Goal: Task Accomplishment & Management: Complete application form

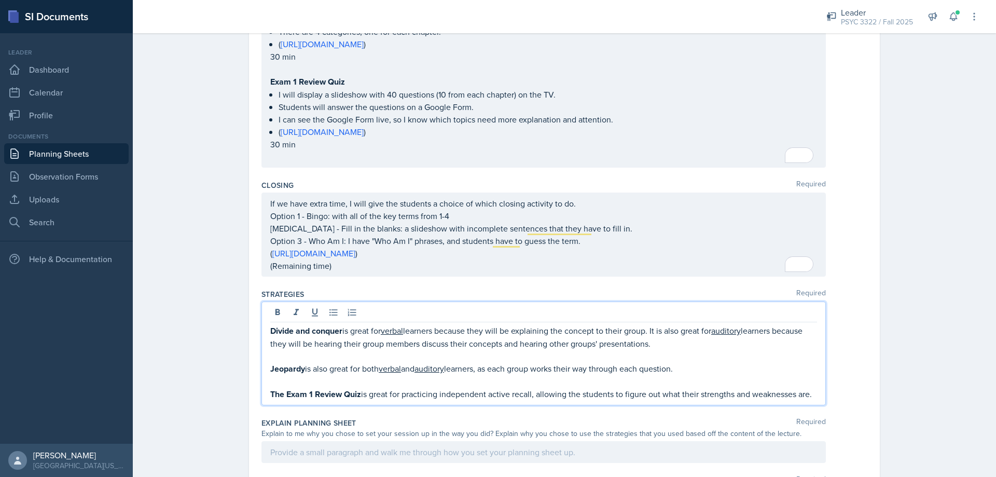
scroll to position [669, 0]
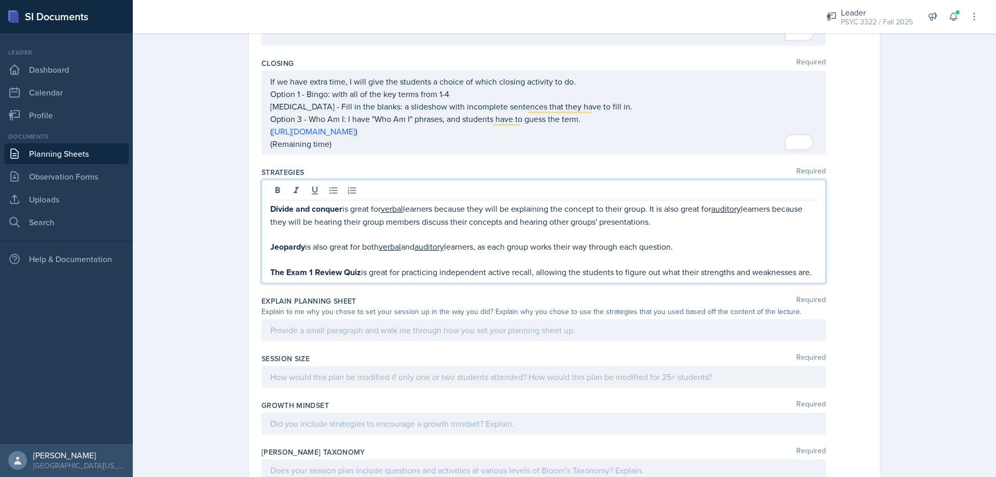
click at [479, 338] on div at bounding box center [543, 330] width 564 height 22
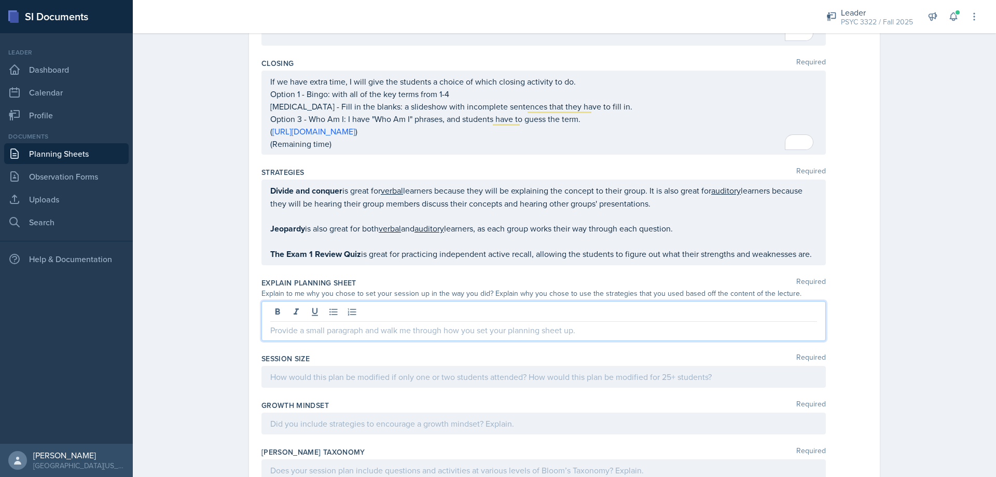
scroll to position [790, 0]
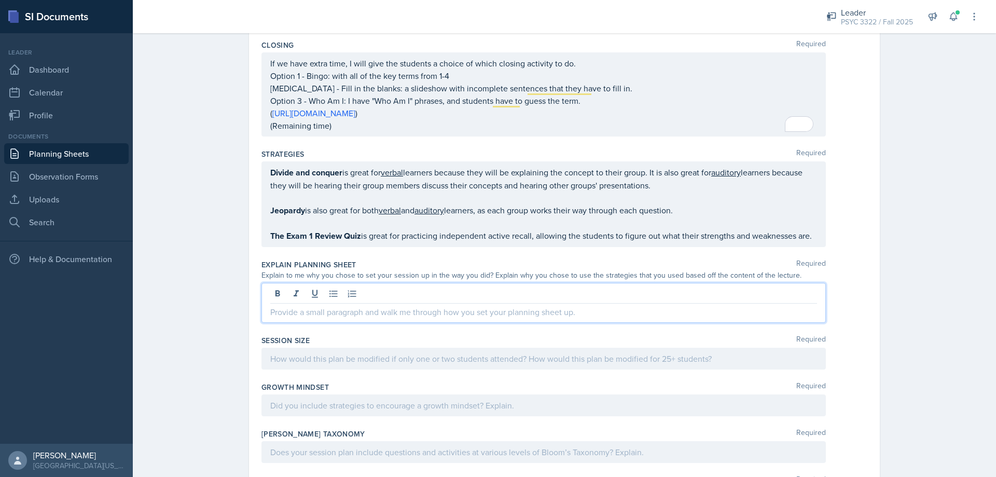
click at [454, 357] on div at bounding box center [543, 359] width 564 height 22
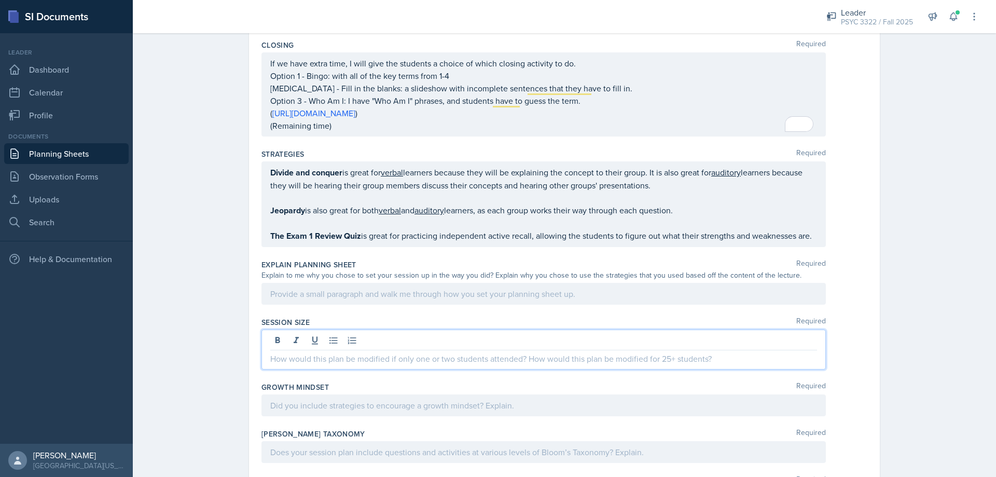
scroll to position [772, 0]
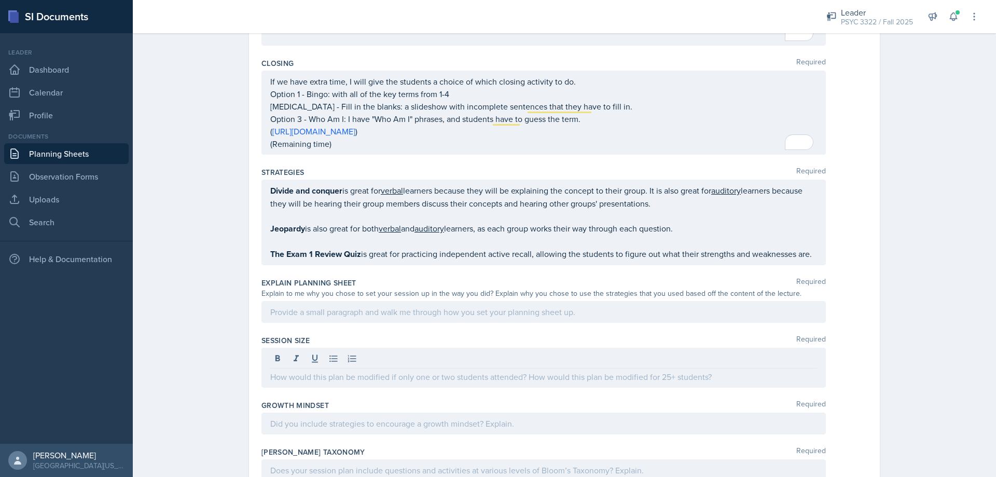
click at [452, 318] on div at bounding box center [543, 312] width 564 height 22
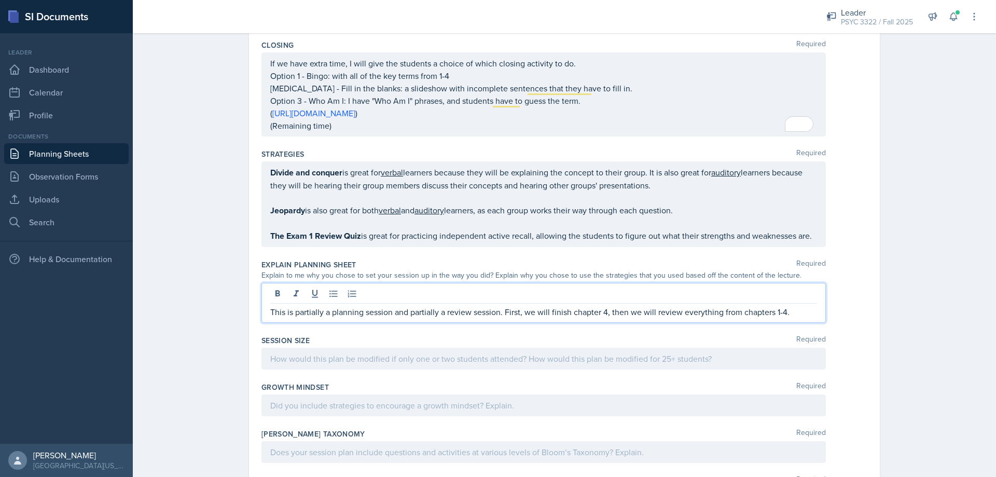
click at [0, 0] on span "Add a word" at bounding box center [0, 0] width 0 height 0
click at [793, 308] on p "This is partially a planning session and partially a review session. First, we …" at bounding box center [543, 311] width 547 height 12
click at [606, 309] on p "This is partially a planning session and partially a review session. First, we …" at bounding box center [543, 311] width 547 height 12
click at [801, 305] on div "This is partially a planning session and partially a review session. First, we …" at bounding box center [543, 303] width 564 height 40
click at [804, 312] on p "This is partially a planning session and partially a review session. First, we …" at bounding box center [543, 311] width 547 height 12
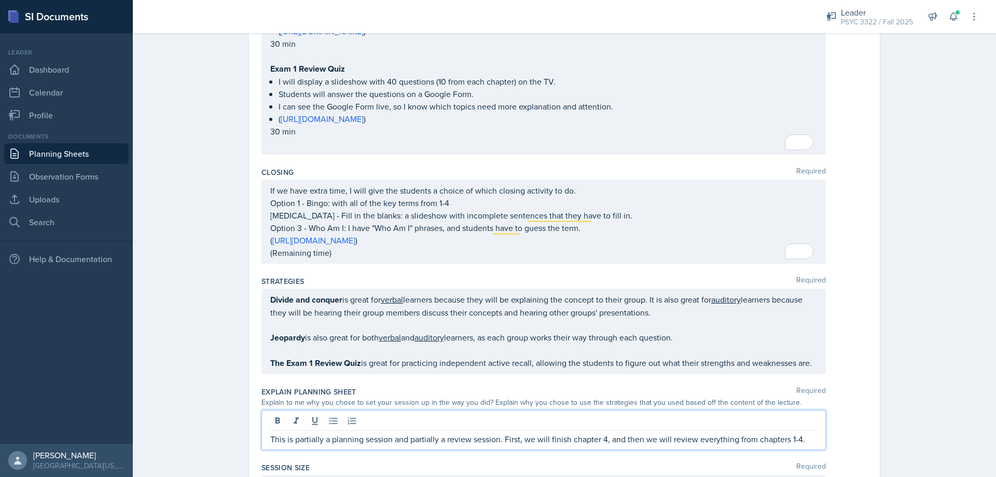
scroll to position [739, 0]
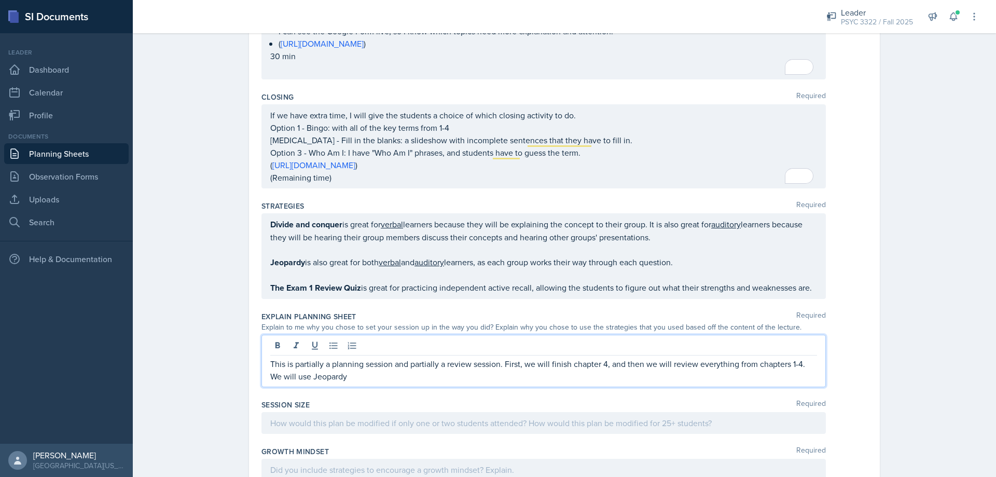
click at [0, 0] on span "." at bounding box center [0, 0] width 0 height 0
click at [0, 0] on span "Add Punctuation" at bounding box center [0, 0] width 0 height 0
click at [0, 0] on qb-div "Change the spacing together." at bounding box center [0, 0] width 0 height 0
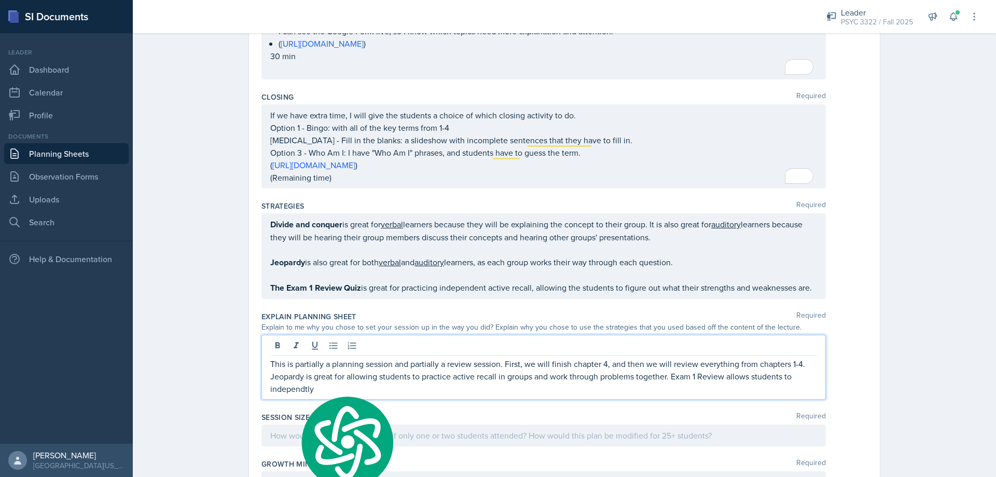
drag, startPoint x: 292, startPoint y: 388, endPoint x: 558, endPoint y: 387, distance: 266.1
click at [558, 387] on p "This is partially a planning session and partially a review session. First, we …" at bounding box center [543, 375] width 547 height 37
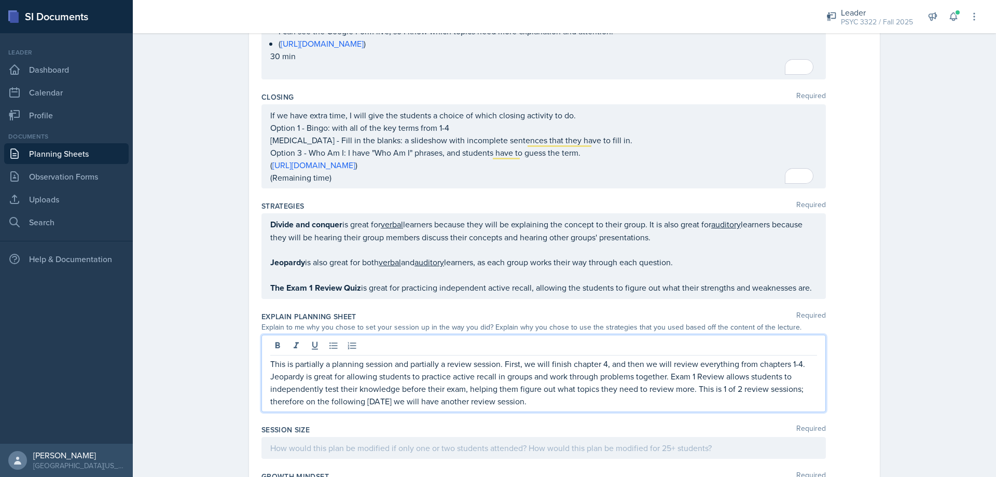
click at [0, 0] on qb-div "Add Punctuation therefore ," at bounding box center [0, 0] width 0 height 0
click at [0, 0] on span "Add a comma" at bounding box center [0, 0] width 0 height 0
click at [539, 401] on p "This is partially a planning session and partially a review session. First, we …" at bounding box center [543, 382] width 547 height 50
click at [0, 0] on span "Add Punctuation" at bounding box center [0, 0] width 0 height 0
click at [579, 404] on p "This is partially a planning session and partially a review session. First, we …" at bounding box center [543, 382] width 547 height 50
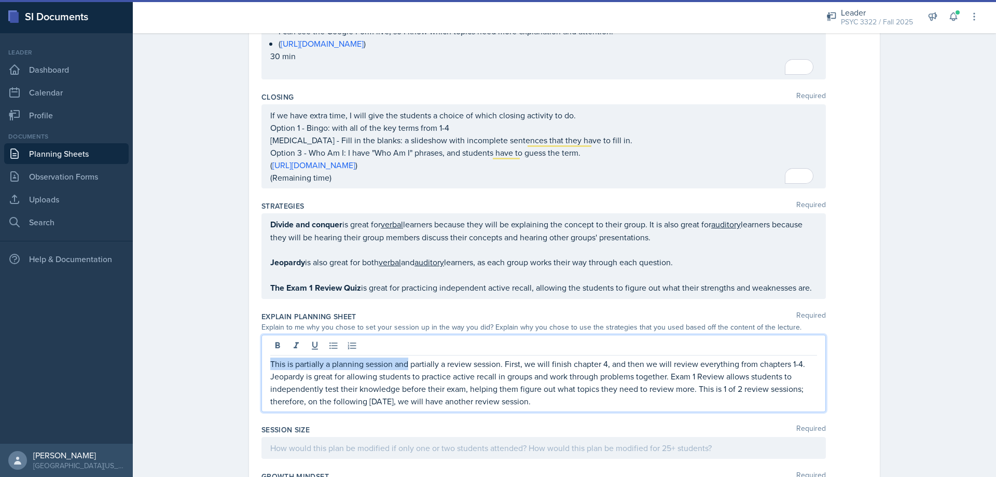
drag, startPoint x: 405, startPoint y: 363, endPoint x: 280, endPoint y: 366, distance: 125.6
click at [261, 365] on div "This is partially a planning session and partially a review session. First, we …" at bounding box center [543, 373] width 564 height 77
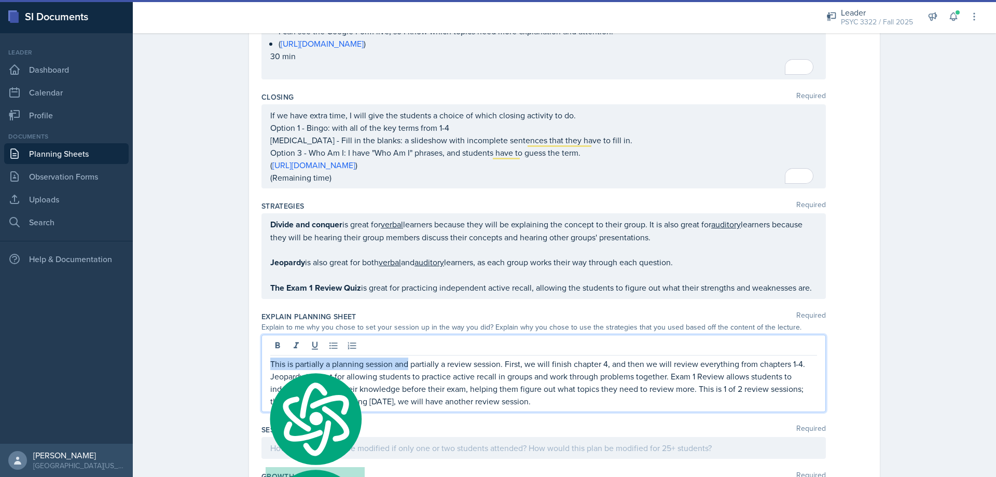
click at [365, 367] on p "This is partially a planning session and partially a review session. First, we …" at bounding box center [543, 382] width 547 height 50
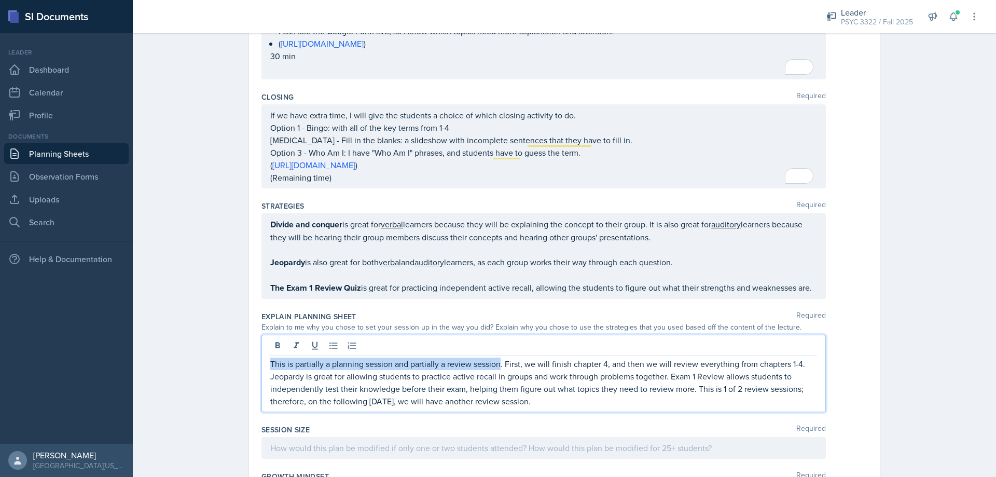
drag, startPoint x: 497, startPoint y: 364, endPoint x: 245, endPoint y: 368, distance: 252.6
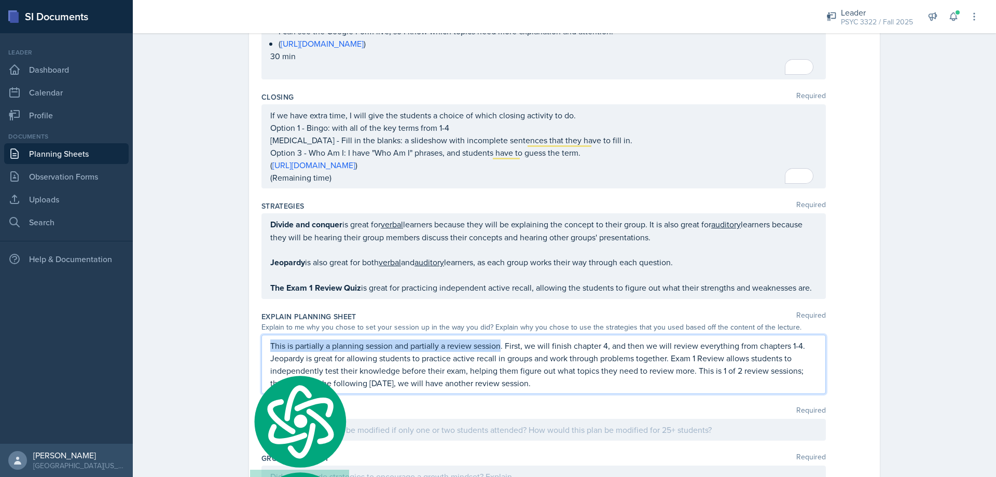
scroll to position [720, 0]
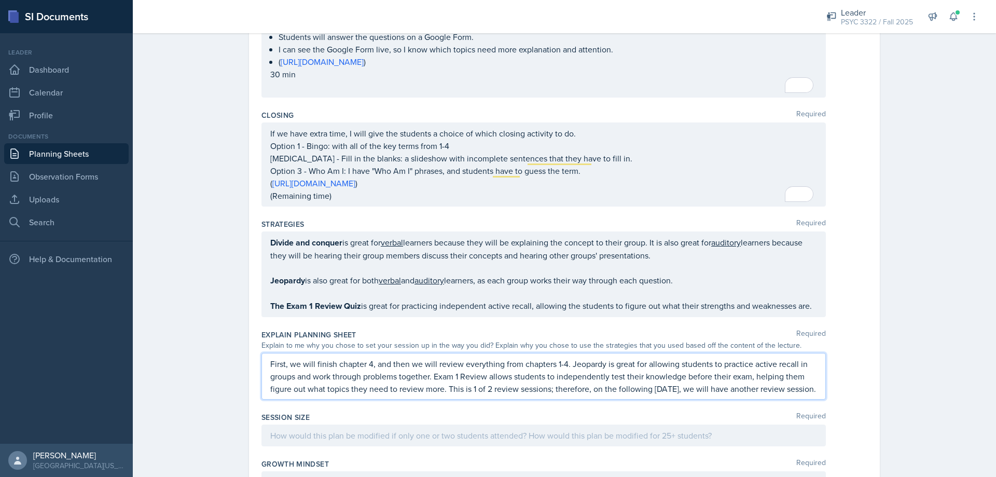
click at [337, 363] on p "First, we will finish chapter 4, and then we will review everything from chapte…" at bounding box center [543, 375] width 547 height 37
click at [337, 361] on p "First, we will finish chapter 4, and then we will review everything from chapte…" at bounding box center [543, 375] width 547 height 37
click at [333, 361] on p "First, we will finish chapter 4, and then we will review everything from chapte…" at bounding box center [543, 375] width 547 height 37
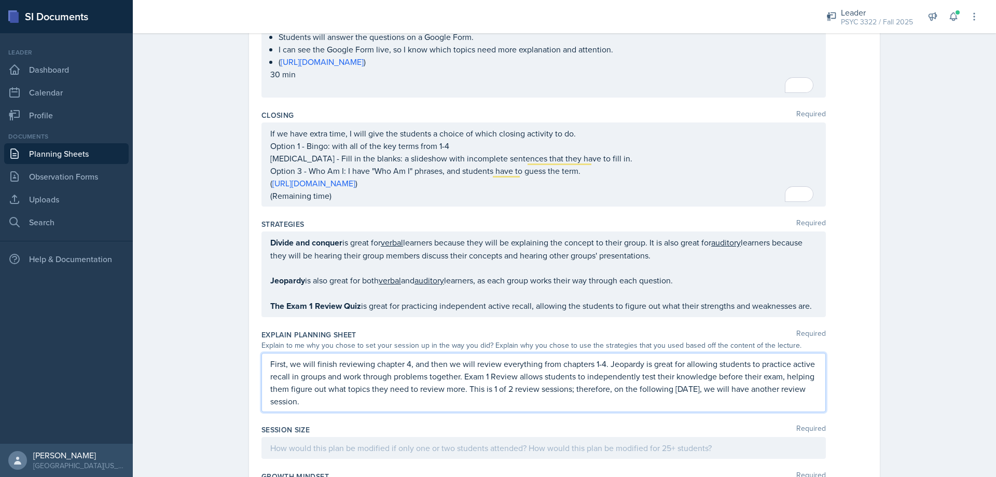
click at [422, 362] on p "First, we will finish reviewing chapter 4, and then we will review everything f…" at bounding box center [543, 382] width 547 height 50
click at [453, 404] on p "First, we will finish reviewing chapter 4, then we will review everything from …" at bounding box center [543, 382] width 547 height 50
drag, startPoint x: 449, startPoint y: 400, endPoint x: 467, endPoint y: 390, distance: 20.9
click at [465, 387] on p "First, we will finish reviewing chapter 4, then we will review everything from …" at bounding box center [543, 382] width 547 height 50
click at [784, 386] on p "First, we will finish reviewing chapter 4, then we will review everything from …" at bounding box center [543, 382] width 547 height 50
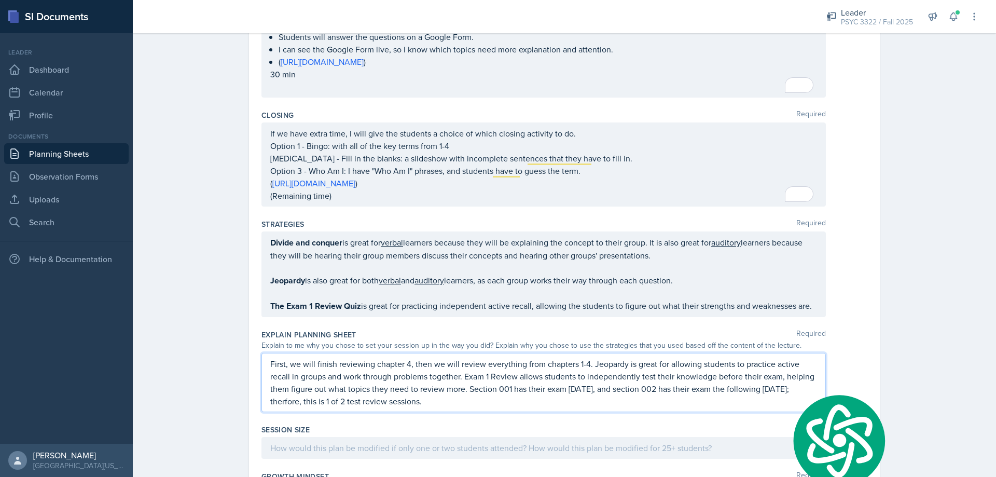
drag, startPoint x: 784, startPoint y: 387, endPoint x: 764, endPoint y: 382, distance: 20.3
click at [764, 382] on p "First, we will finish reviewing chapter 4, then we will review everything from …" at bounding box center [543, 382] width 547 height 50
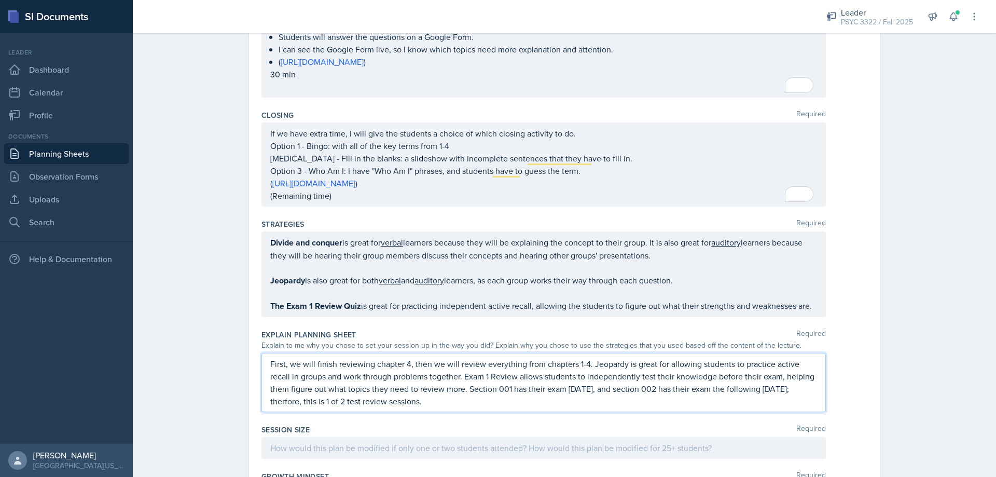
click at [0, 0] on span "Correct the spelling error" at bounding box center [0, 0] width 0 height 0
click at [444, 393] on p "First, we will finish reviewing chapter 4, then we will review everything from …" at bounding box center [543, 382] width 547 height 50
click at [455, 396] on p "First, we will finish reviewing chapter 4, then we will review everything from …" at bounding box center [543, 382] width 547 height 50
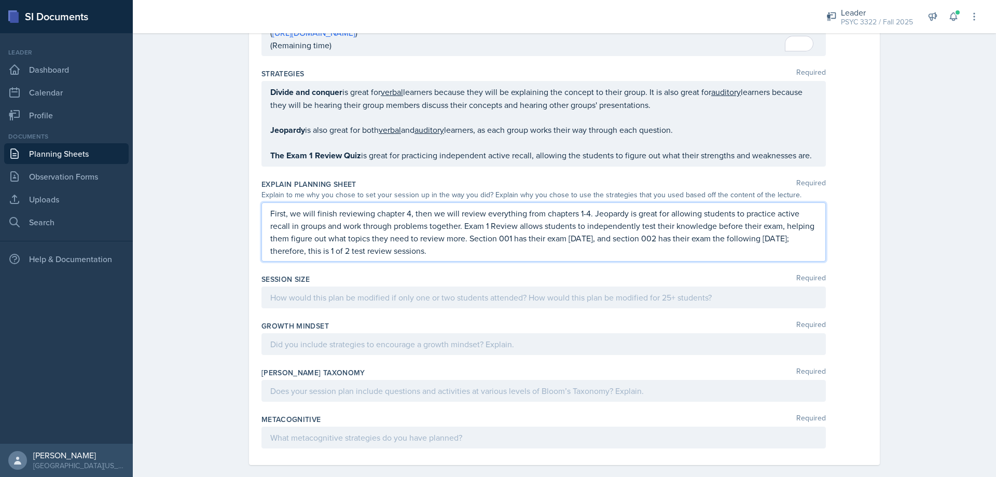
scroll to position [876, 0]
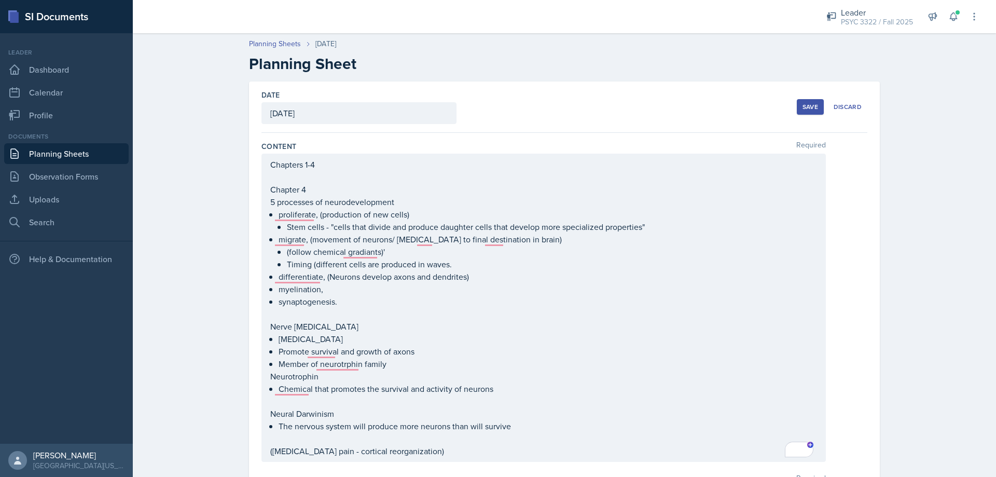
scroll to position [165, 0]
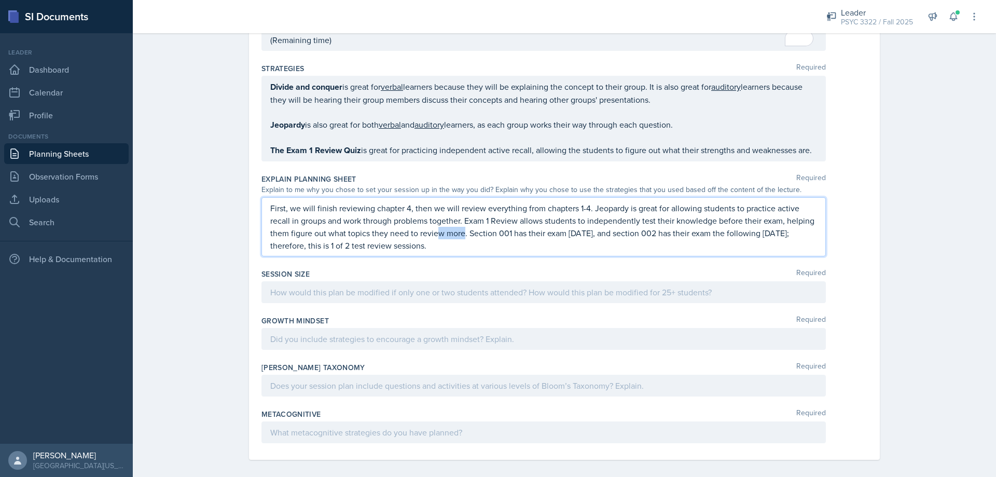
drag, startPoint x: 461, startPoint y: 235, endPoint x: 443, endPoint y: 231, distance: 18.6
click at [437, 232] on p "First, we will finish reviewing chapter 4, then we will review everything from …" at bounding box center [543, 227] width 547 height 50
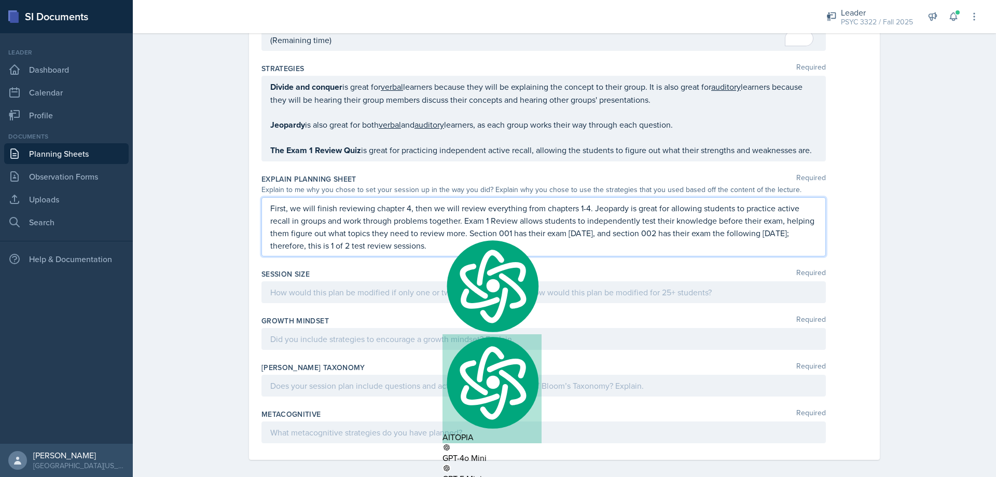
click at [430, 251] on p "First, we will finish reviewing chapter 4, then we will review everything from …" at bounding box center [543, 227] width 547 height 50
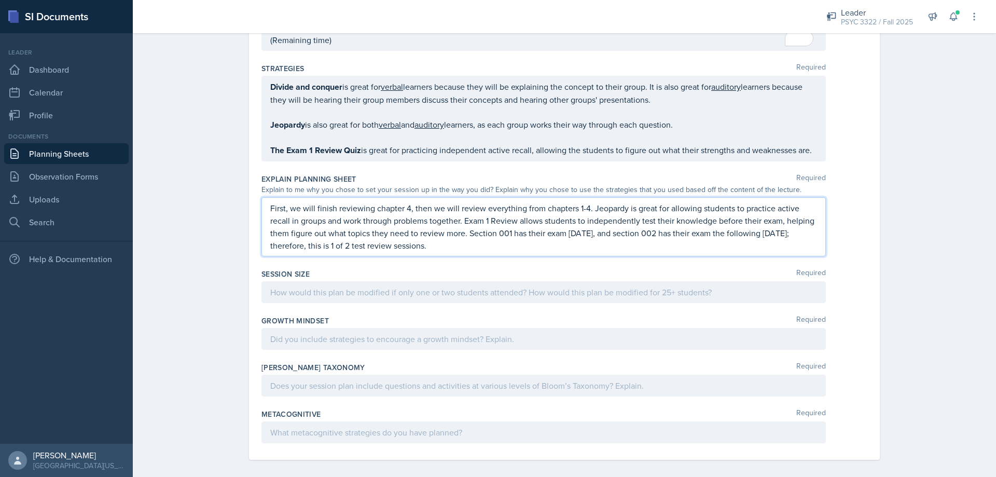
click at [402, 290] on div at bounding box center [543, 292] width 564 height 22
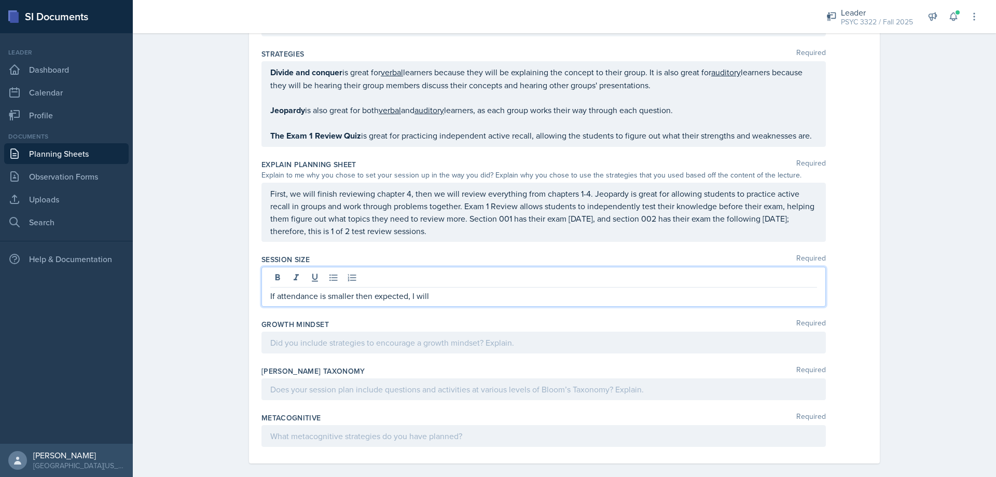
scroll to position [902, 0]
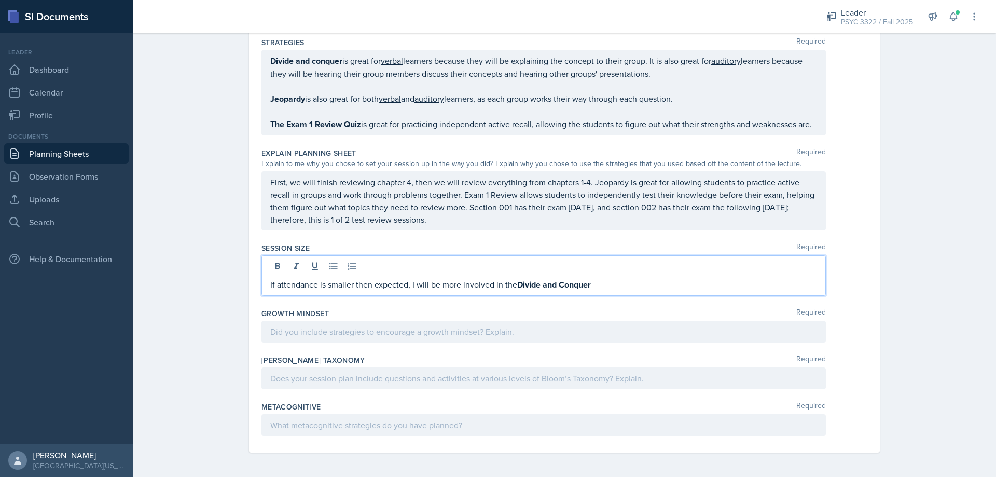
click at [0, 0] on qb-div "Add Punctuation Conquer ." at bounding box center [0, 0] width 0 height 0
click at [612, 283] on p "If attendance is smaller then expected, I will be more involved in the Divide a…" at bounding box center [543, 284] width 547 height 13
click at [0, 0] on span "." at bounding box center [0, 0] width 0 height 0
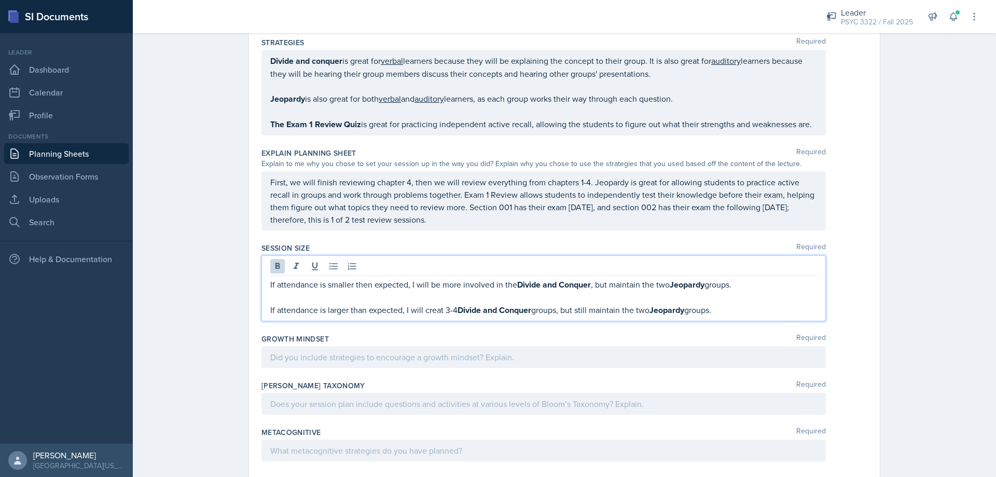
click at [516, 309] on strong "Divide and Conquer" at bounding box center [494, 310] width 74 height 12
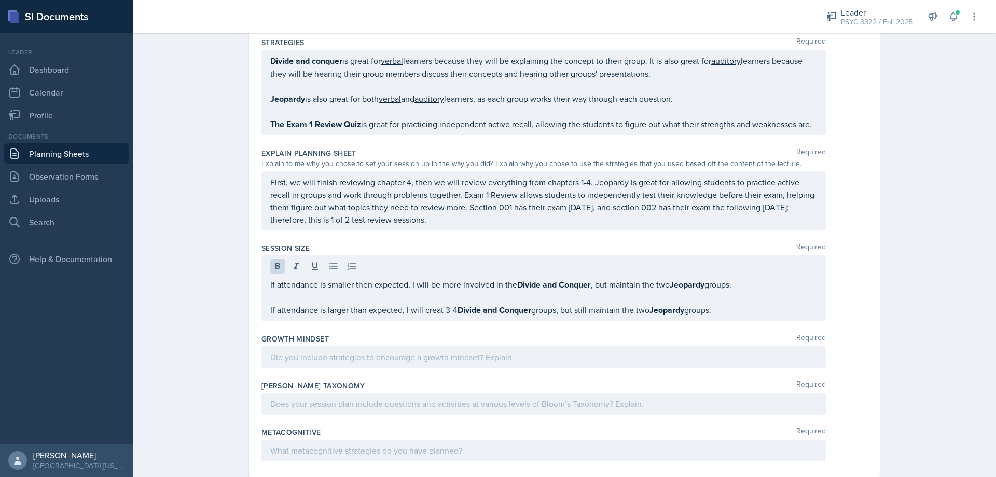
click at [533, 337] on div "Growth Mindset Required" at bounding box center [564, 339] width 606 height 10
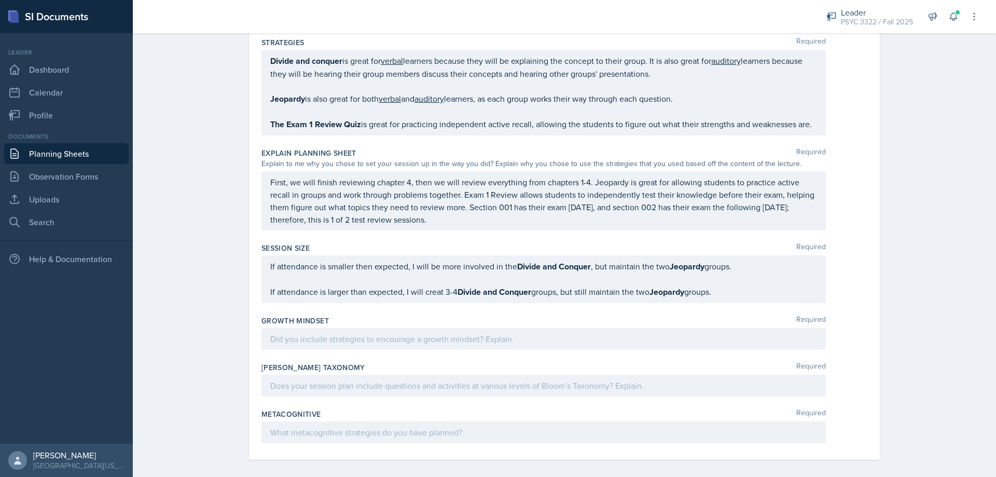
click at [0, 0] on div "than" at bounding box center [0, 0] width 0 height 0
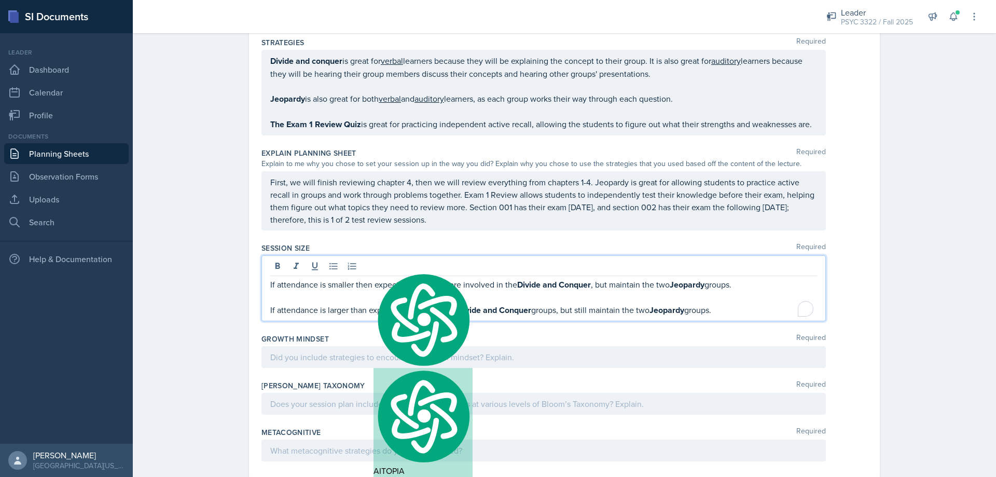
scroll to position [920, 0]
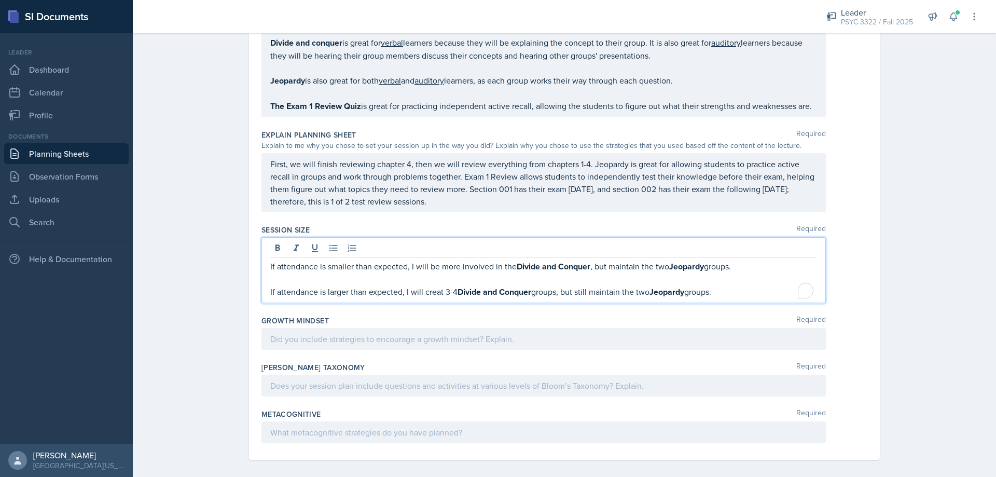
click at [0, 0] on span "," at bounding box center [0, 0] width 0 height 0
click at [0, 0] on span "Remove the comma" at bounding box center [0, 0] width 0 height 0
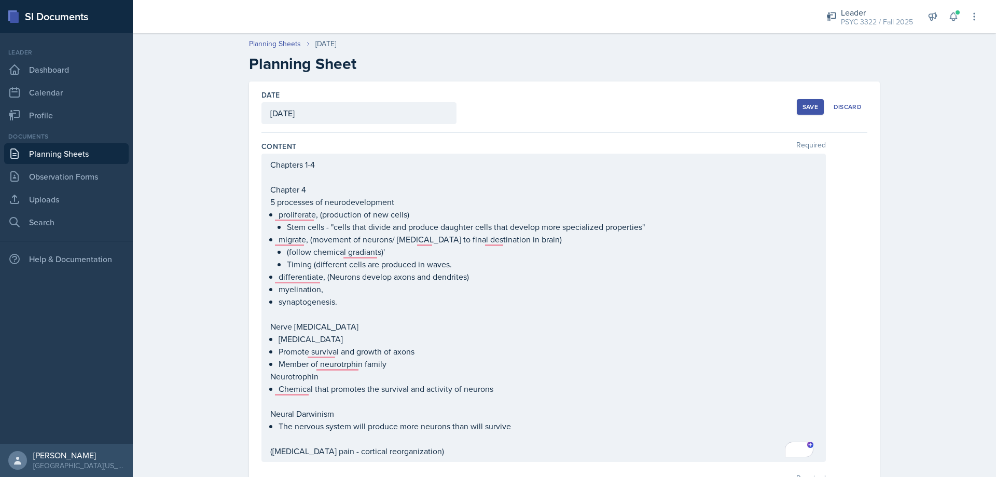
scroll to position [165, 0]
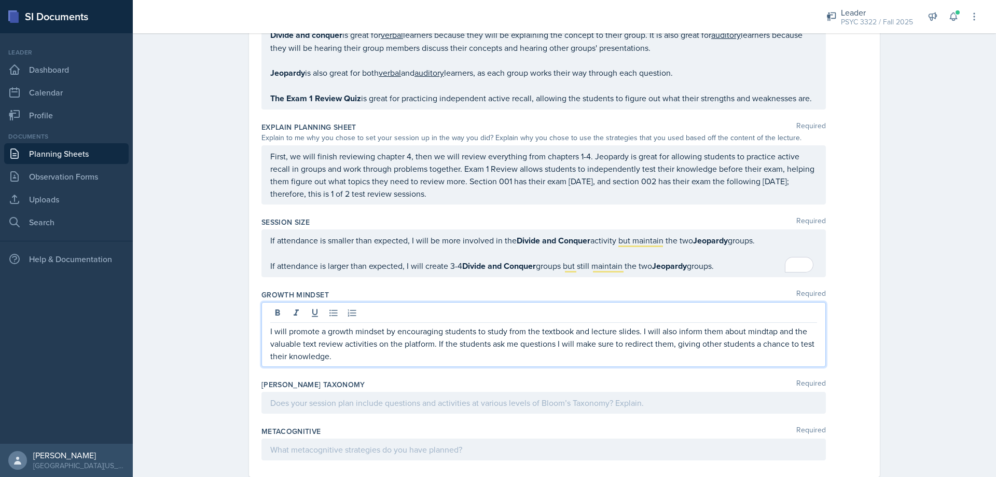
click at [0, 0] on qb-div "Add Punctuation questions ," at bounding box center [0, 0] width 0 height 0
click at [0, 0] on span "Correct the capitalization" at bounding box center [0, 0] width 0 height 0
click at [0, 0] on span "Add Punctuation" at bounding box center [0, 0] width 0 height 0
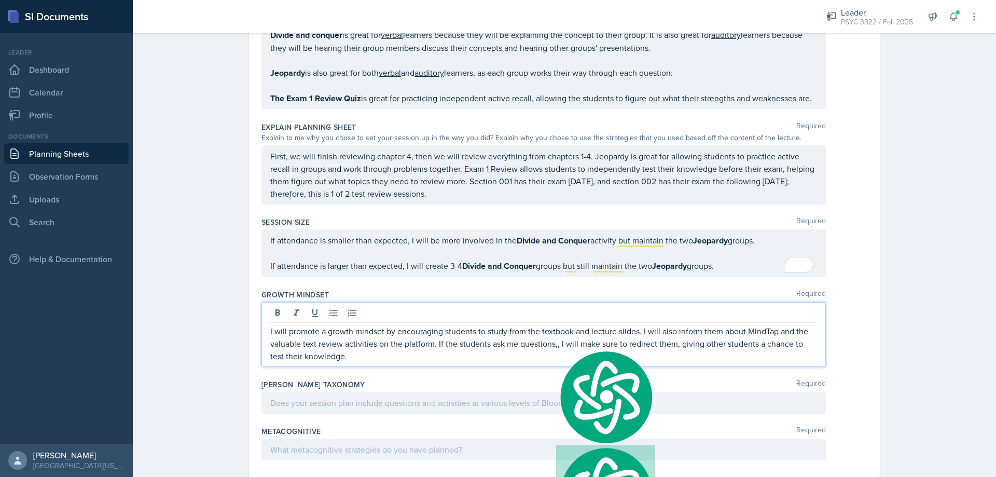
click at [425, 356] on p "I will promote a growth mindset by encouraging students to study from the textb…" at bounding box center [543, 343] width 547 height 37
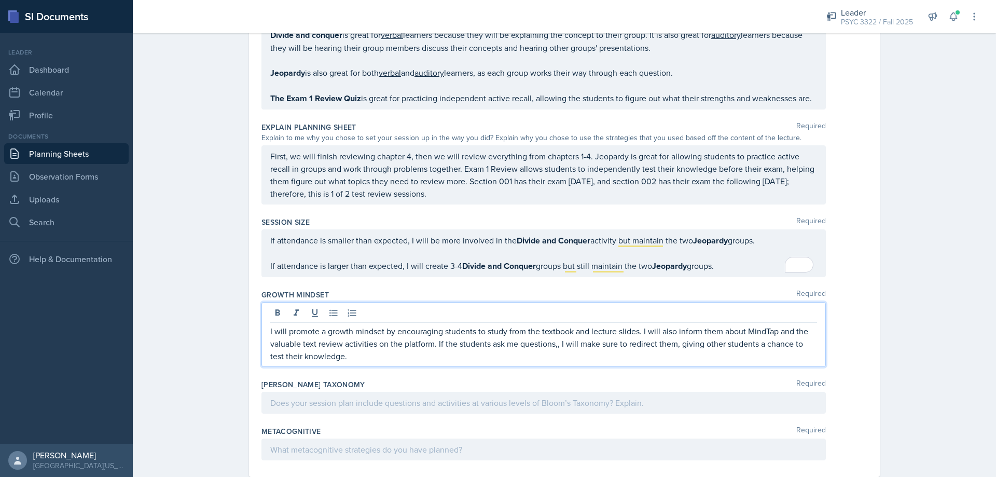
click at [552, 347] on p "I will promote a growth mindset by encouraging students to study from the textb…" at bounding box center [543, 343] width 547 height 37
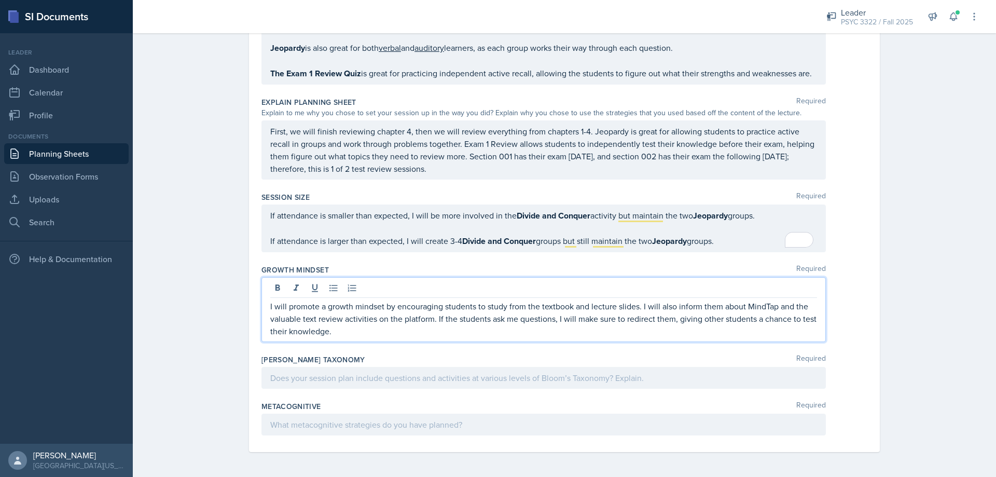
click at [344, 378] on div at bounding box center [543, 378] width 564 height 22
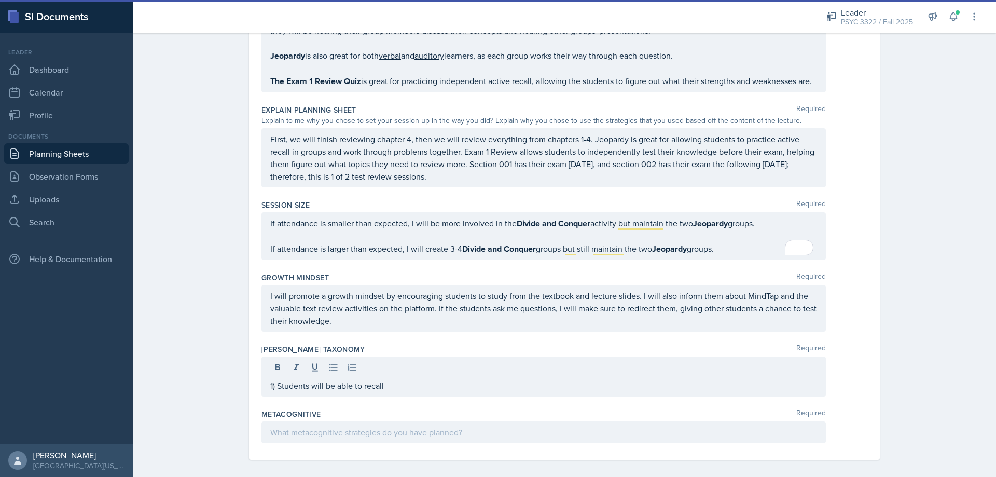
scroll to position [953, 0]
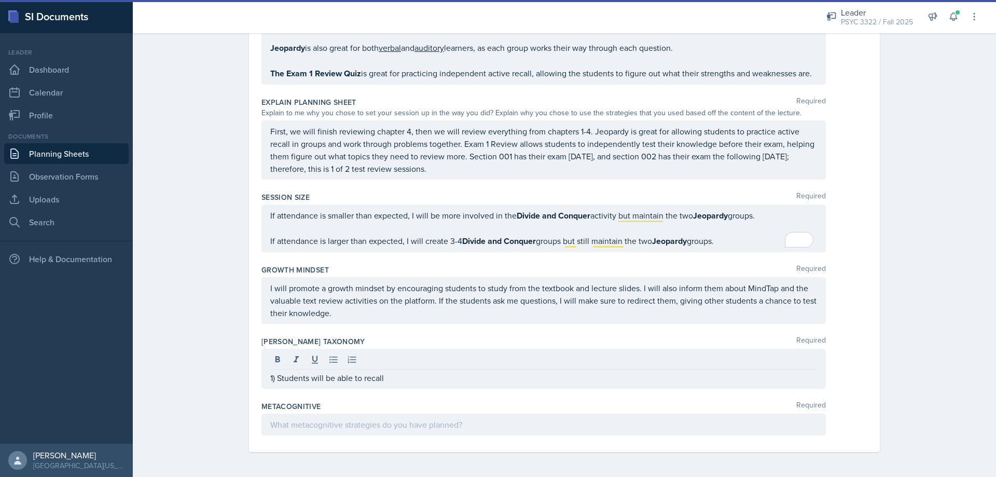
click at [428, 379] on p "1) Students will be able to recall" at bounding box center [543, 377] width 547 height 12
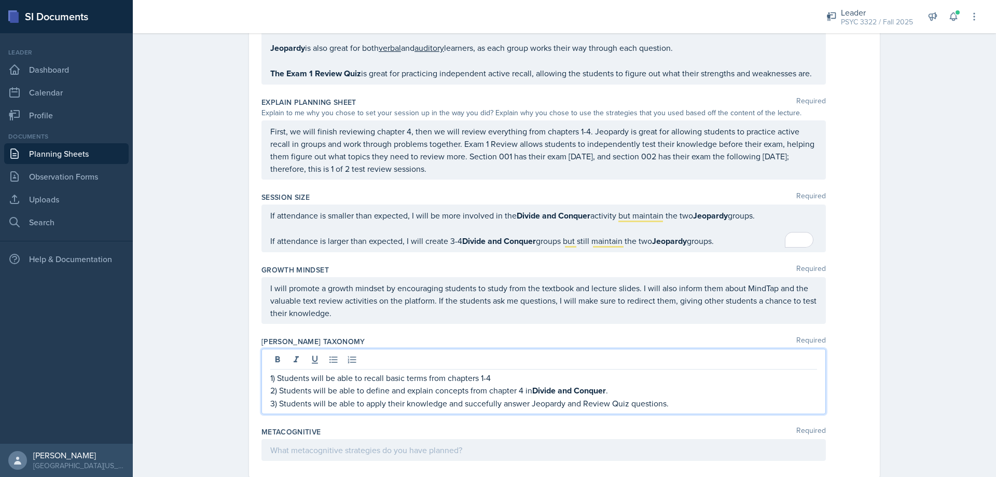
click at [479, 404] on p "3) Students will be able to apply their knowledge and succefully answer Jeopard…" at bounding box center [543, 403] width 547 height 12
drag, startPoint x: 479, startPoint y: 404, endPoint x: 402, endPoint y: 388, distance: 78.3
click at [398, 390] on p "2) Students will be able to define and explain concepts from chapter 4 in Divid…" at bounding box center [543, 390] width 547 height 13
click at [482, 402] on p "3) Students will be able to apply their knowledge and succefully answer Jeopard…" at bounding box center [543, 403] width 547 height 12
click at [0, 0] on qb-div "Correct the spelling error successfully" at bounding box center [0, 0] width 0 height 0
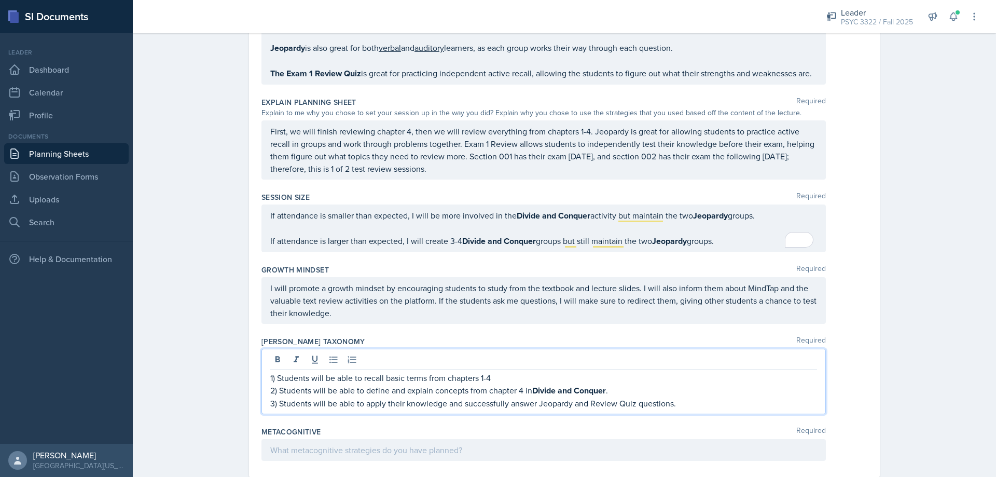
click at [0, 0] on qb-div "Correct the capitalization review quiz" at bounding box center [0, 0] width 0 height 0
click at [554, 447] on div at bounding box center [543, 450] width 564 height 22
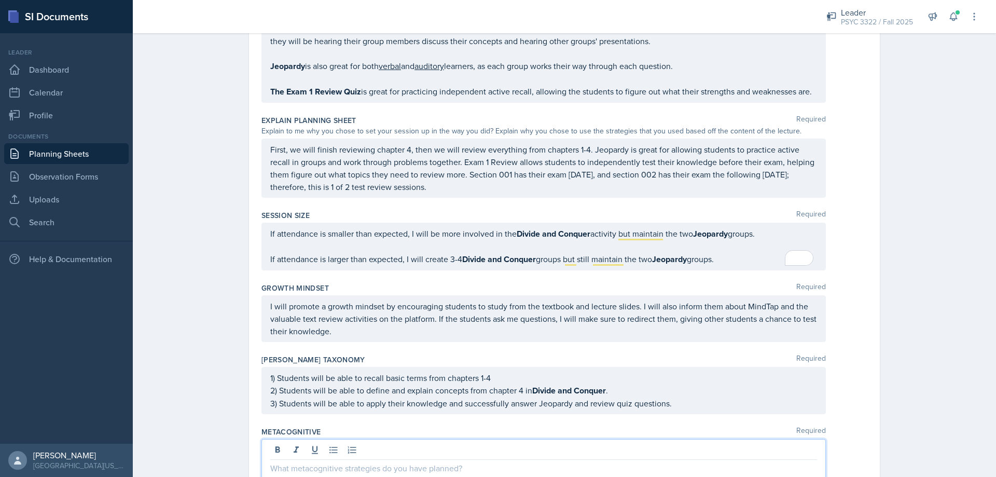
scroll to position [978, 0]
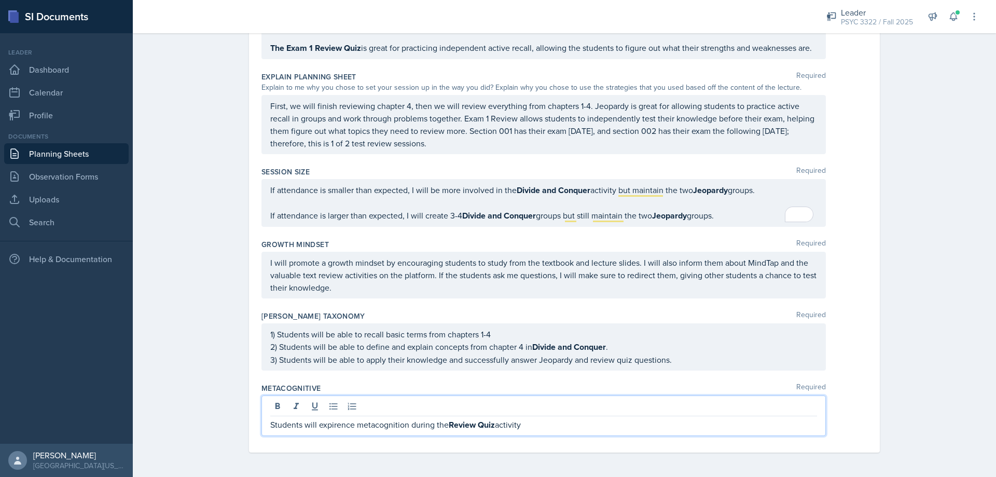
click at [0, 0] on span "experience" at bounding box center [0, 0] width 0 height 0
click at [566, 424] on p "Students will experience metacognition during the Review Quiz activity" at bounding box center [543, 424] width 547 height 13
click at [559, 429] on p "Students will experience metacognition during the Review Quiz activity" at bounding box center [543, 424] width 547 height 13
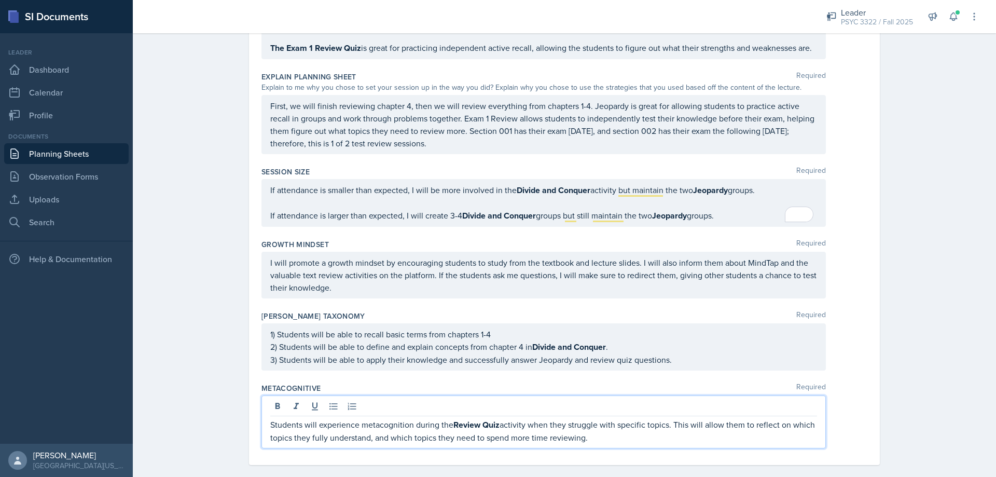
click at [0, 0] on span "on." at bounding box center [0, 0] width 0 height 0
click at [0, 0] on span "and" at bounding box center [0, 0] width 0 height 0
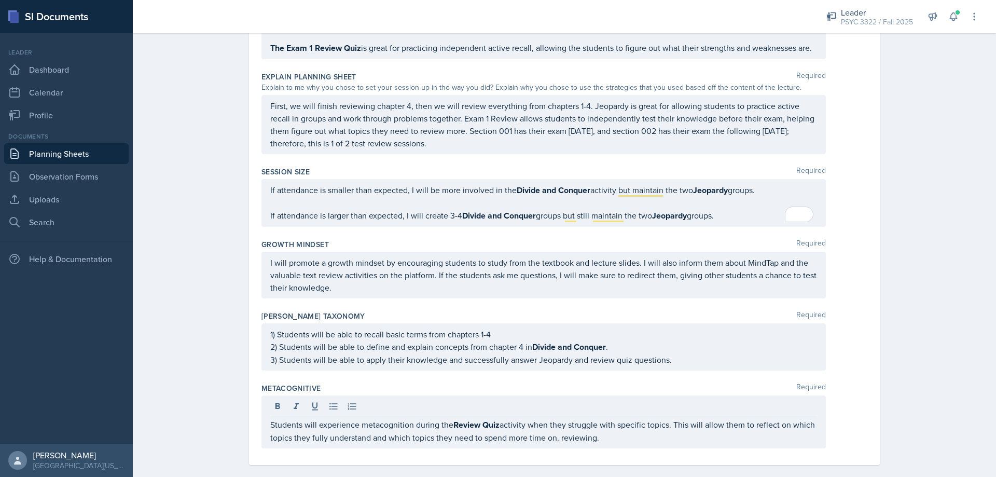
click at [646, 445] on div "Students will experience metacognition during the Review Quiz activity when the…" at bounding box center [543, 421] width 564 height 53
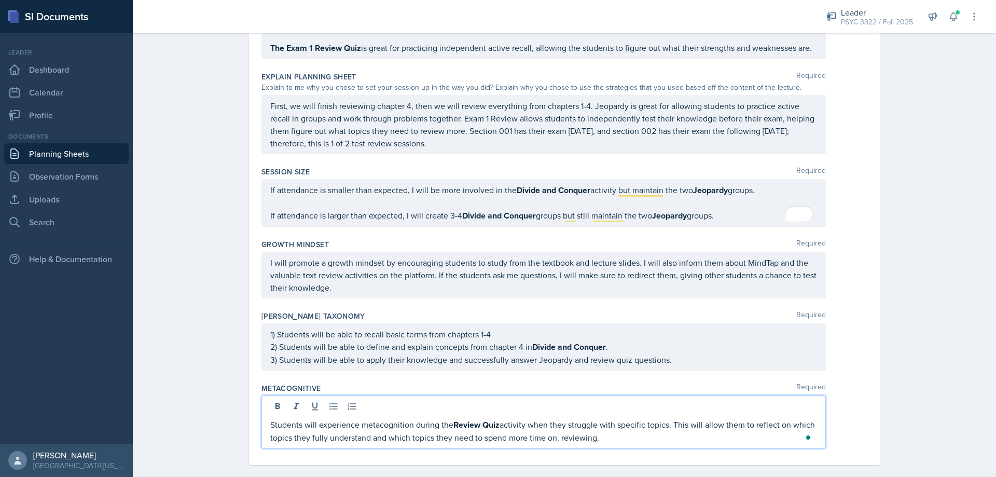
click at [636, 435] on p "Students will experience metacognition during the Review Quiz activity when the…" at bounding box center [543, 430] width 547 height 25
drag, startPoint x: 592, startPoint y: 440, endPoint x: 580, endPoint y: 439, distance: 12.0
click at [554, 438] on p "Students will experience metacognition during the Review Quiz activity when the…" at bounding box center [543, 430] width 547 height 25
click at [637, 431] on p "Students will experience metacognition during the Review Quiz activity when the…" at bounding box center [543, 430] width 547 height 25
drag, startPoint x: 621, startPoint y: 437, endPoint x: 545, endPoint y: 438, distance: 76.2
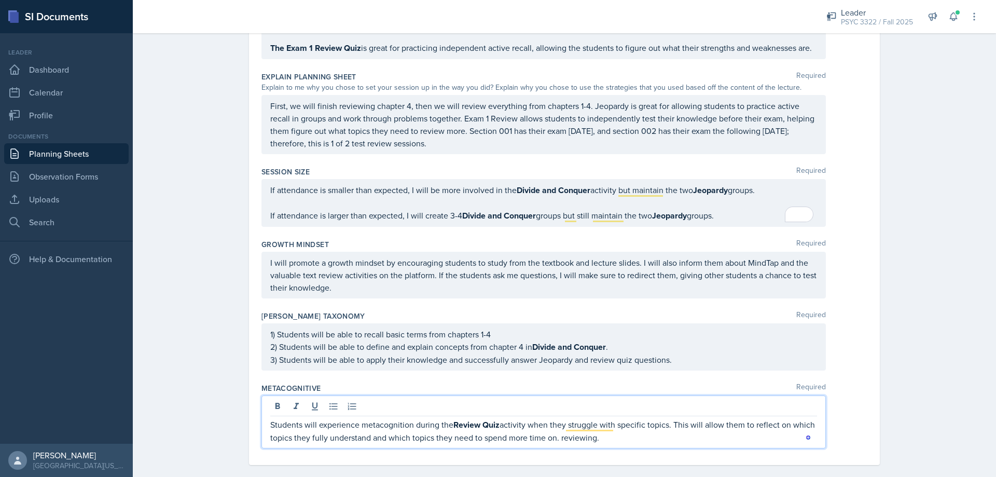
click at [545, 438] on p "Students will experience metacognition during the Review Quiz activity when the…" at bounding box center [543, 430] width 547 height 25
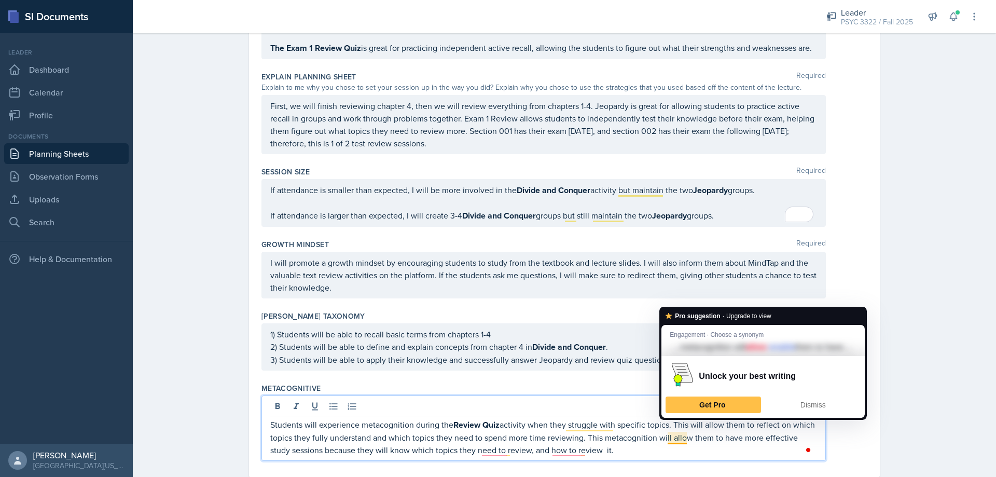
click at [605, 433] on p "Students will experience metacognition during the Review Quiz activity when the…" at bounding box center [543, 437] width 547 height 38
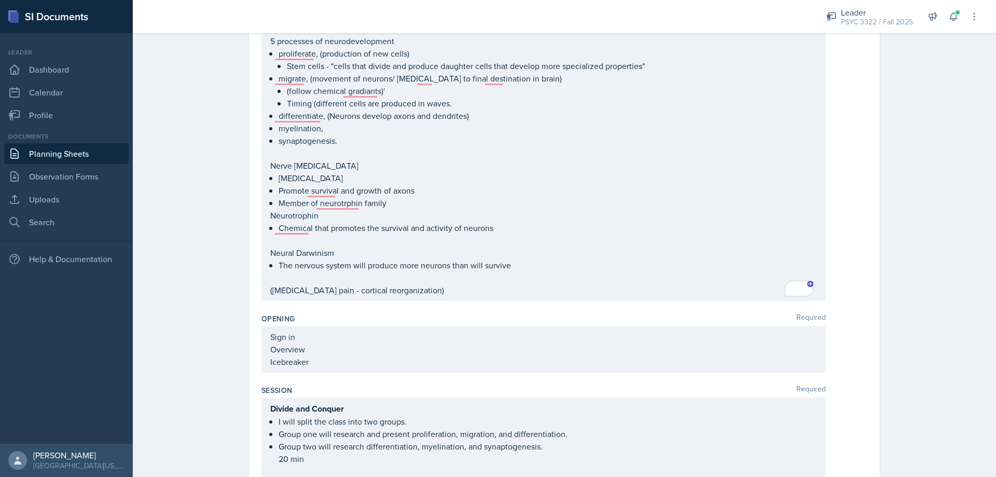
scroll to position [0, 0]
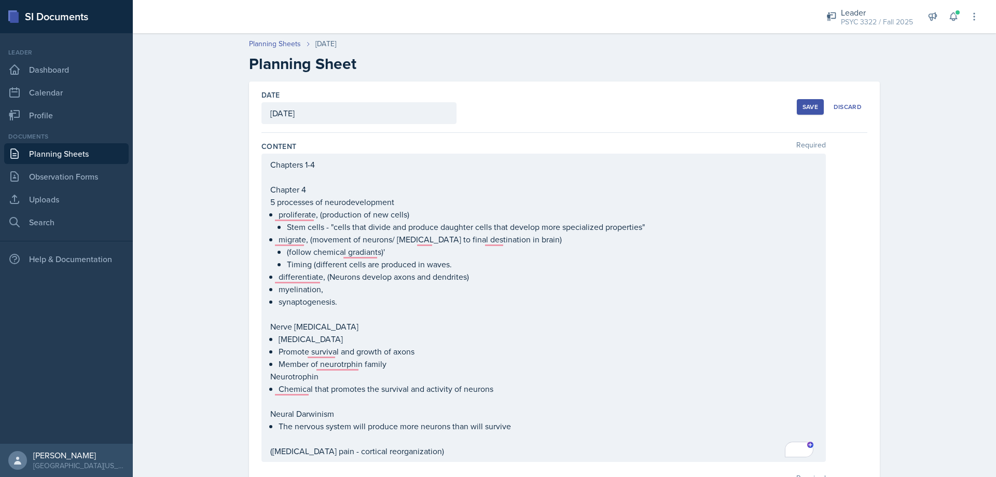
click at [789, 108] on div "Date September 11th, 2025 September 2025 31 1 2 3 4 5 6 7 8 9 10 11 12 13 14 15…" at bounding box center [564, 106] width 606 height 51
click at [797, 105] on button "Save" at bounding box center [810, 107] width 27 height 16
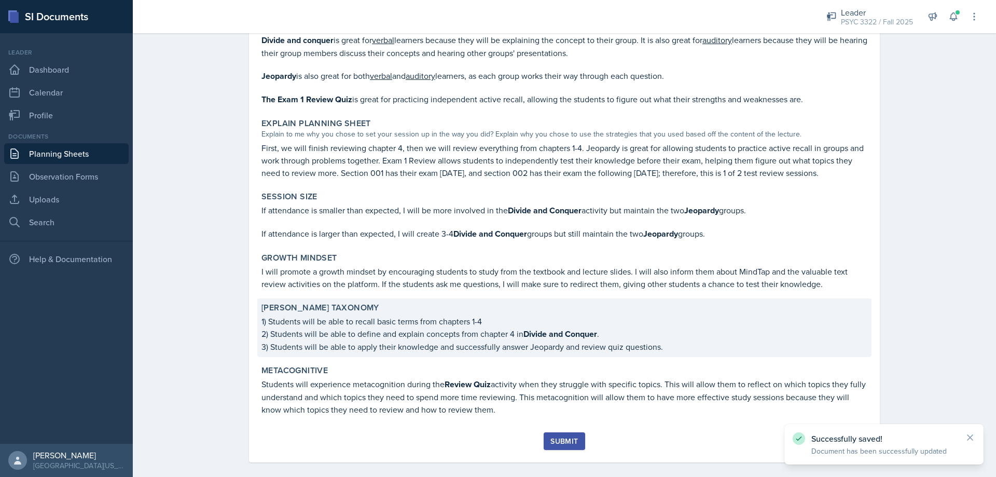
scroll to position [871, 0]
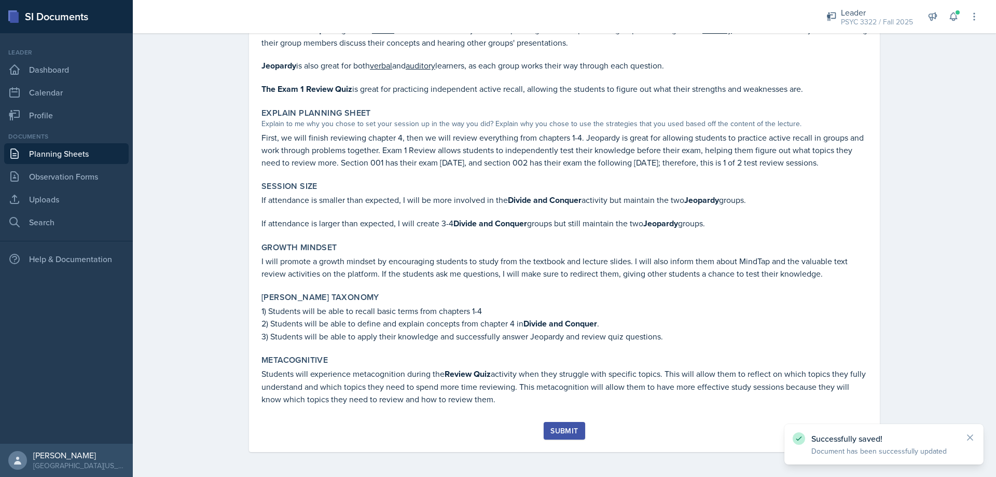
click at [565, 432] on div "Submit" at bounding box center [563, 430] width 27 height 8
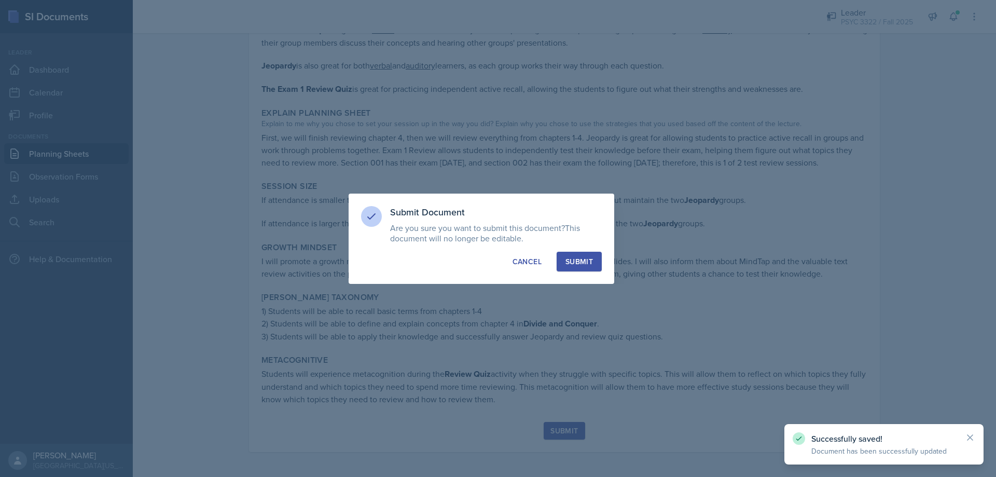
click at [589, 261] on div "Submit" at bounding box center [578, 261] width 27 height 10
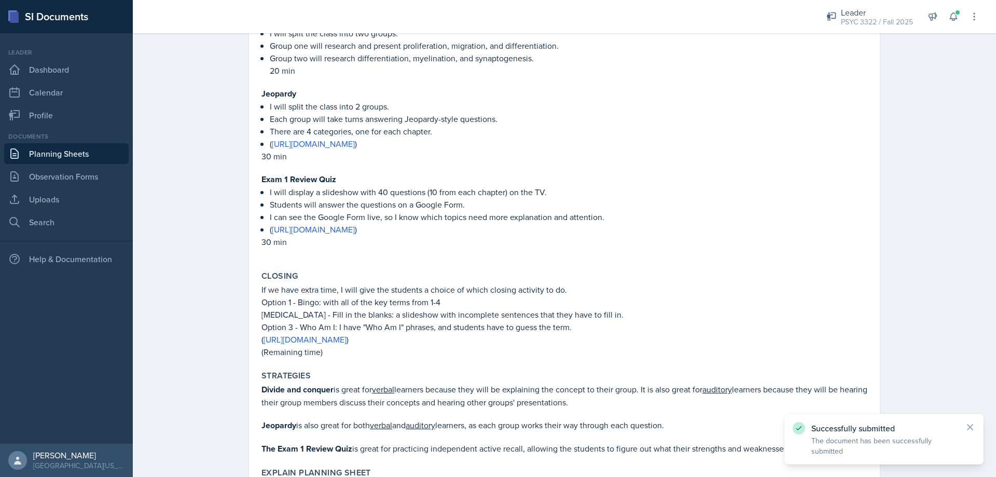
scroll to position [478, 0]
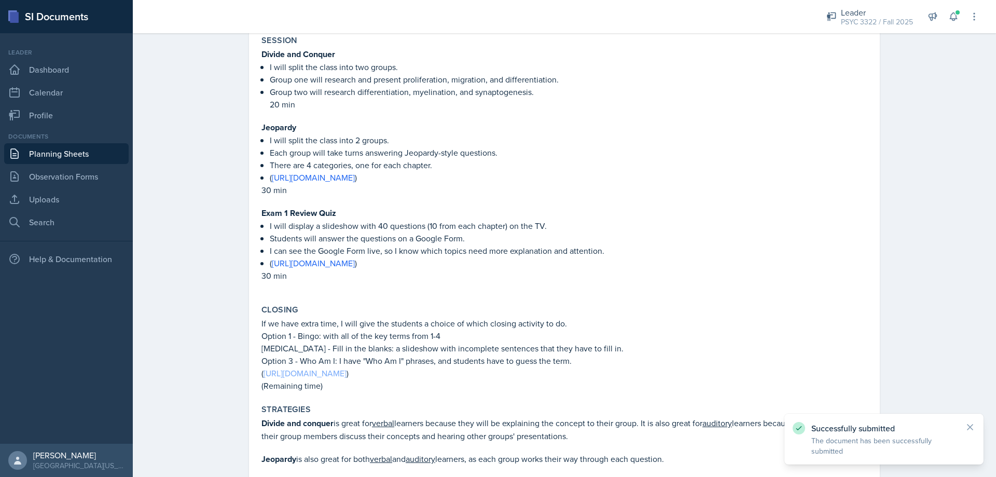
click at [346, 370] on link "[URL][DOMAIN_NAME]" at bounding box center [304, 372] width 83 height 11
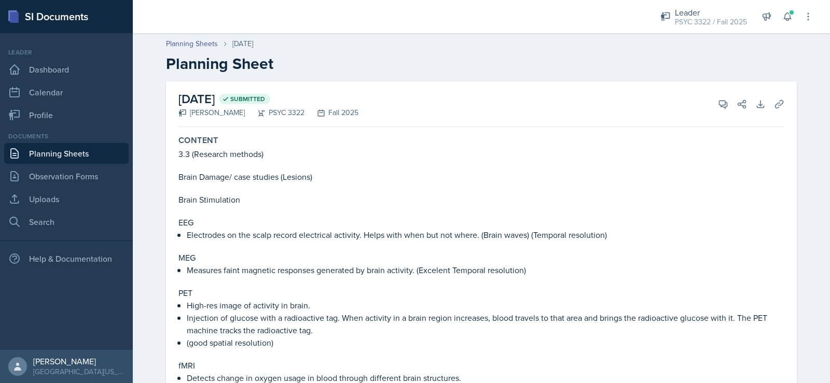
click at [29, 152] on link "Planning Sheets" at bounding box center [66, 153] width 124 height 21
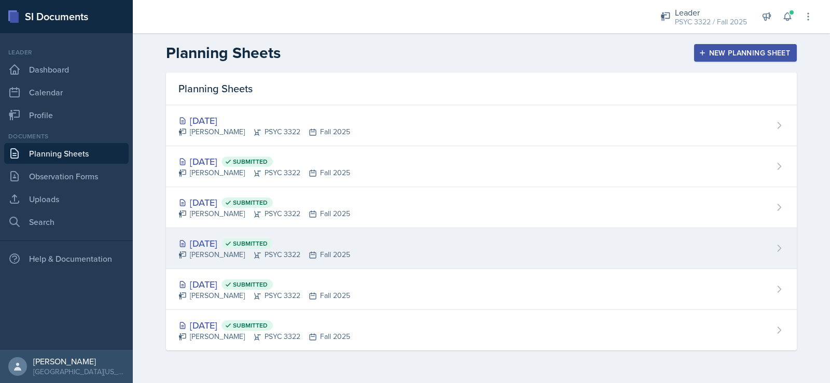
click at [230, 255] on div "Troy Broome PSYC 3322 Fall 2025" at bounding box center [264, 254] width 172 height 11
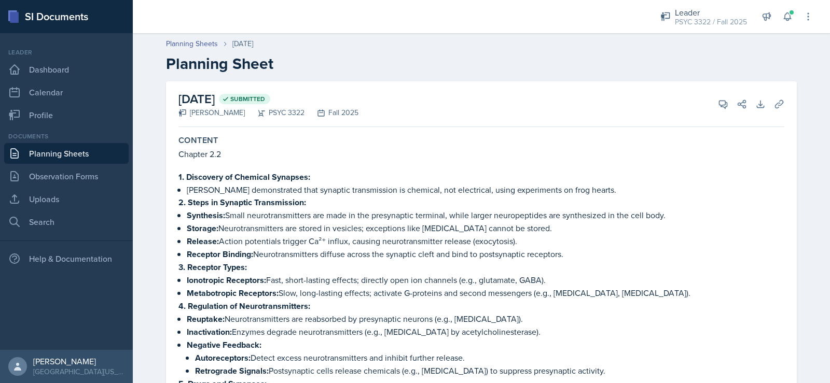
click at [57, 154] on link "Planning Sheets" at bounding box center [66, 153] width 124 height 21
